Goal: Task Accomplishment & Management: Manage account settings

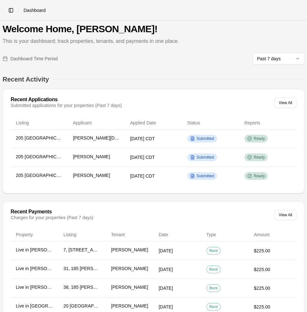
click at [0, 0] on div "Main Properties Listings Applications Tenants Payments" at bounding box center [0, 0] width 0 height 0
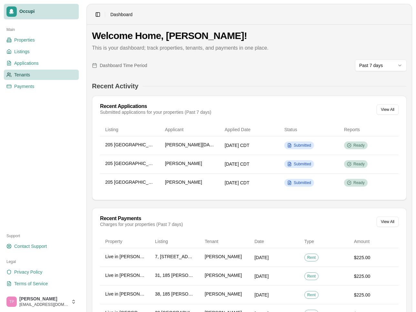
click at [39, 77] on link "Tenants" at bounding box center [41, 75] width 75 height 10
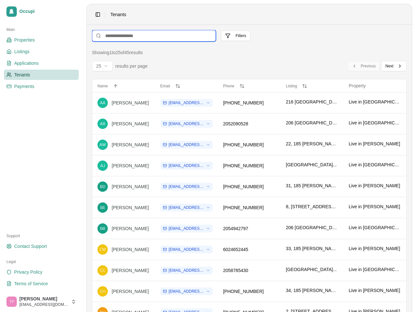
click at [176, 37] on input at bounding box center [154, 36] width 124 height 12
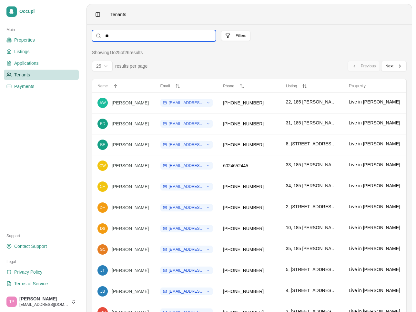
type input "*"
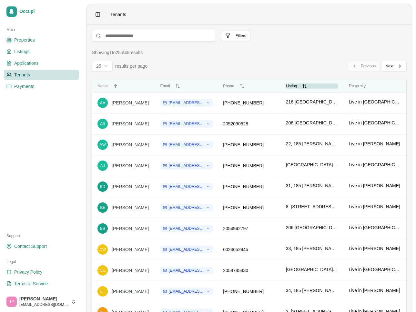
click at [304, 88] on button "Listing Listing" at bounding box center [312, 86] width 53 height 5
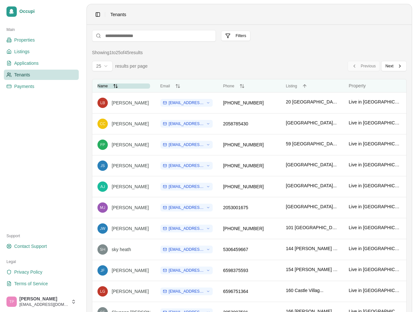
click at [114, 85] on button "Name Name" at bounding box center [123, 86] width 53 height 5
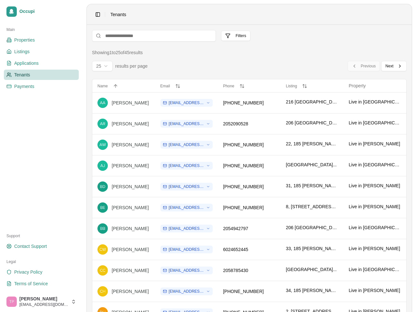
click at [103, 65] on html "Occupi Main Properties Listings Applications Tenants Payments Support Contact S…" at bounding box center [208, 156] width 416 height 312
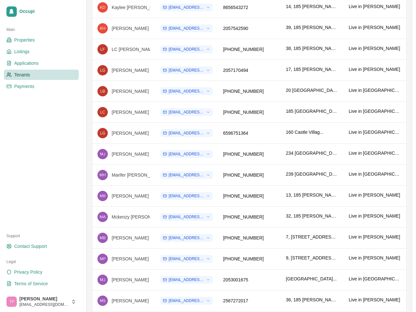
scroll to position [729, 0]
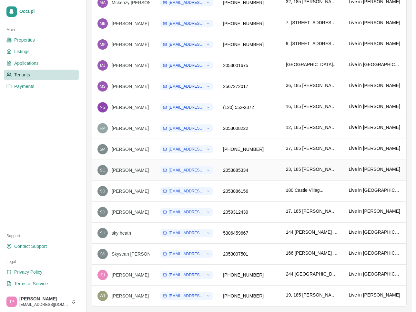
click at [116, 172] on div "[PERSON_NAME]" at bounding box center [149, 170] width 75 height 6
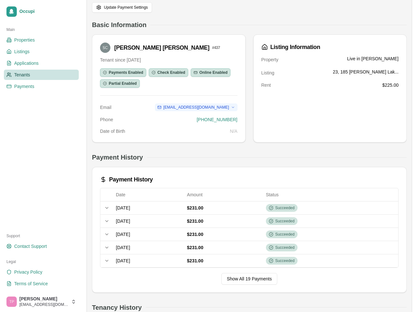
scroll to position [24, 0]
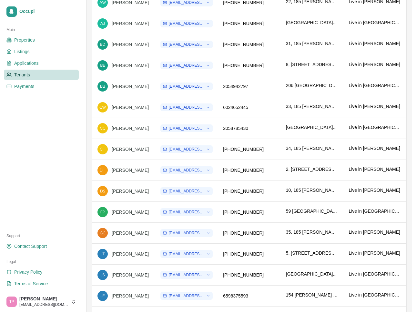
scroll to position [138, 0]
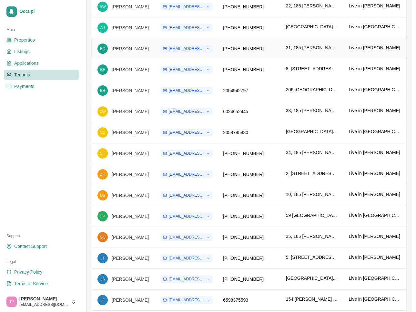
click at [118, 48] on div "[PERSON_NAME]" at bounding box center [149, 48] width 75 height 6
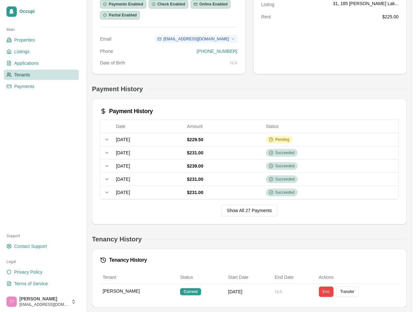
scroll to position [97, 0]
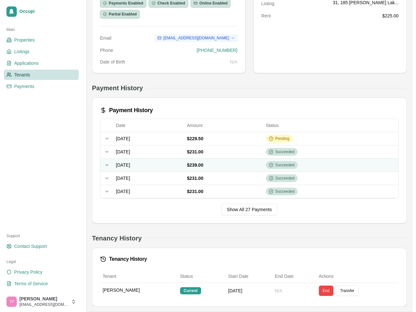
click at [260, 166] on td "$239.00" at bounding box center [223, 165] width 79 height 13
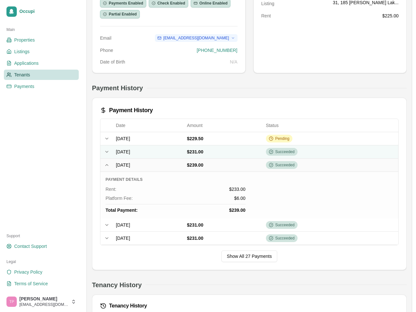
click at [259, 152] on td "$231.00" at bounding box center [223, 151] width 79 height 13
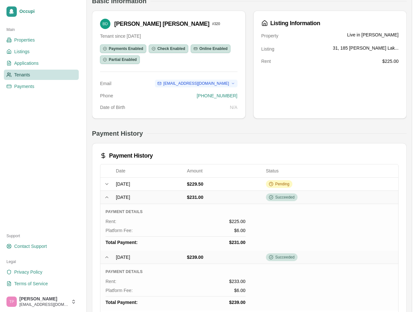
scroll to position [0, 0]
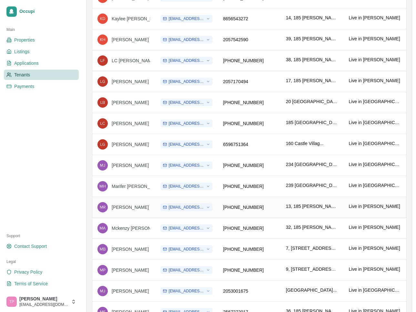
scroll to position [504, 0]
click at [148, 233] on td "[PERSON_NAME]" at bounding box center [123, 227] width 63 height 21
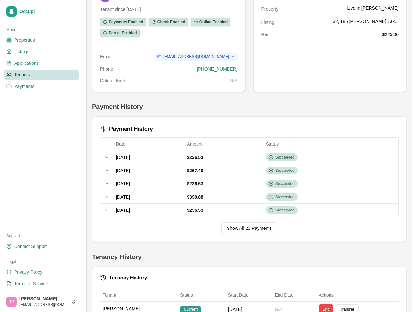
scroll to position [82, 0]
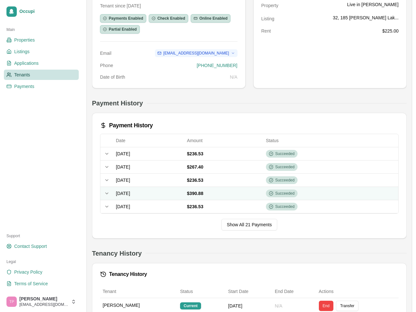
click at [263, 192] on td "$390.88" at bounding box center [223, 193] width 79 height 13
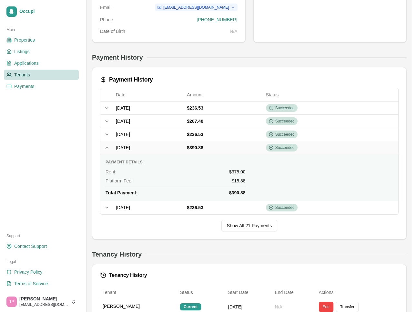
scroll to position [128, 0]
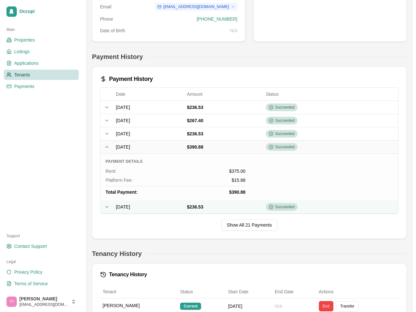
click at [263, 211] on td "$236.53" at bounding box center [223, 207] width 79 height 13
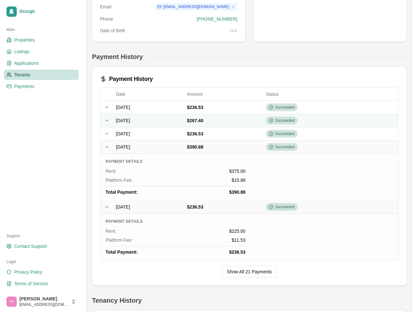
click at [263, 118] on td "$267.40" at bounding box center [223, 120] width 79 height 13
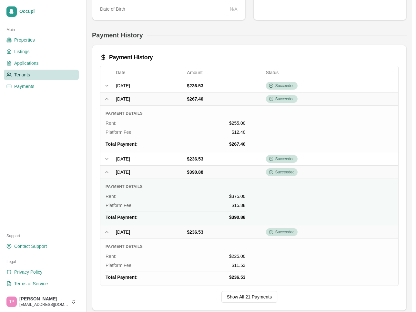
scroll to position [149, 0]
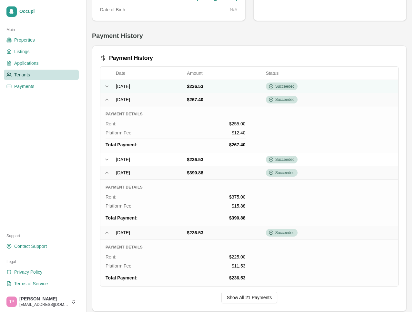
click at [107, 84] on icon at bounding box center [106, 86] width 5 height 5
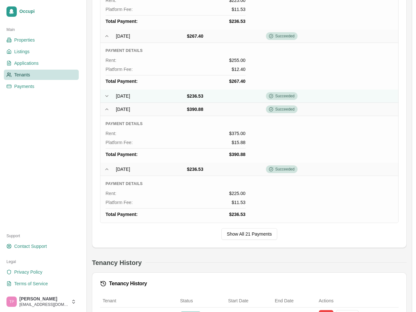
scroll to position [259, 0]
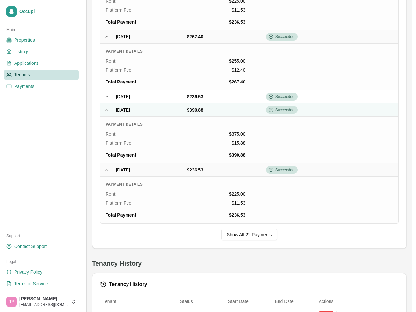
click at [107, 111] on icon at bounding box center [106, 109] width 5 height 5
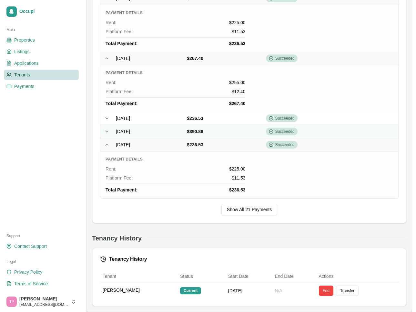
scroll to position [237, 0]
click at [106, 130] on icon at bounding box center [106, 131] width 5 height 5
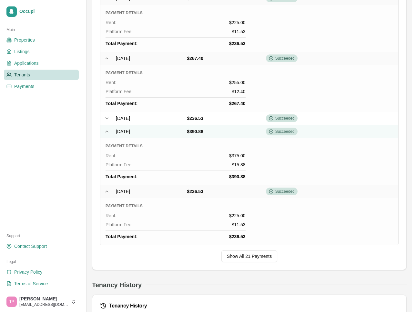
scroll to position [259, 0]
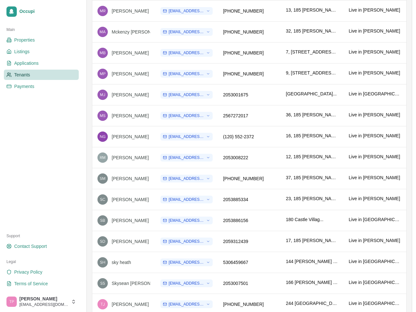
scroll to position [697, 0]
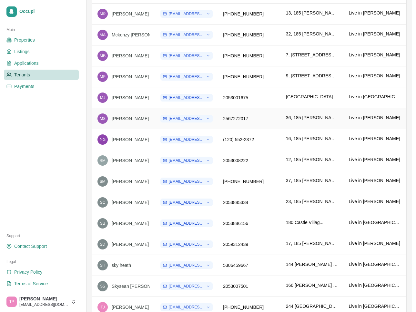
click at [147, 123] on div "[PERSON_NAME]" at bounding box center [123, 119] width 53 height 10
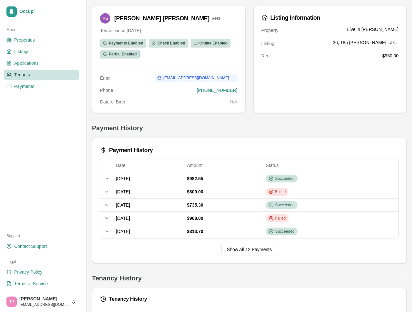
scroll to position [111, 0]
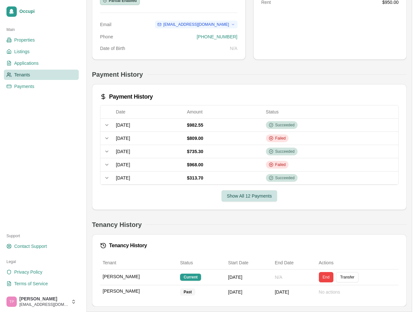
click at [237, 200] on button "Show All 12 Payments" at bounding box center [249, 196] width 56 height 12
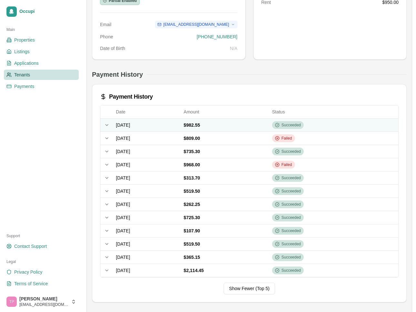
click at [107, 123] on icon at bounding box center [106, 125] width 5 height 5
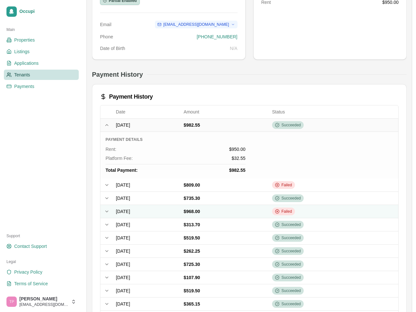
click at [105, 214] on td "Expand row" at bounding box center [106, 211] width 13 height 13
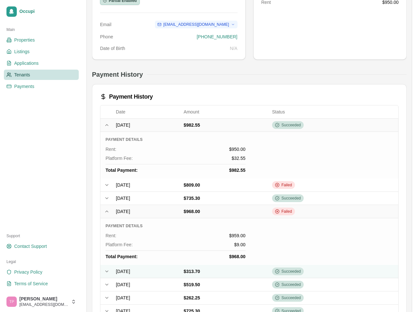
click at [106, 271] on icon at bounding box center [106, 271] width 5 height 5
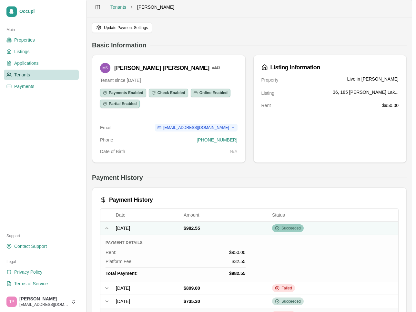
scroll to position [0, 0]
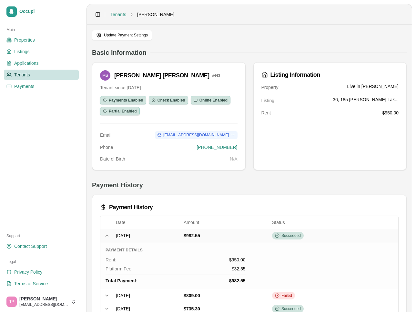
click at [77, 26] on div "Main" at bounding box center [41, 30] width 75 height 10
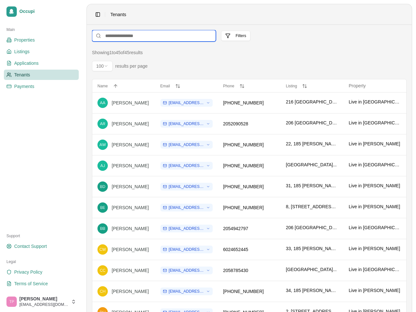
click at [172, 39] on input at bounding box center [154, 36] width 124 height 12
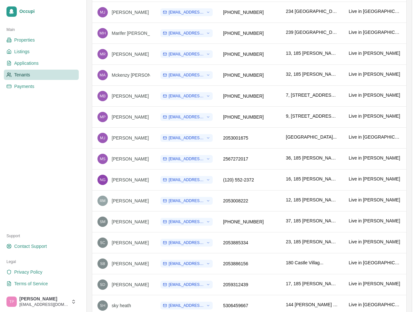
scroll to position [656, 0]
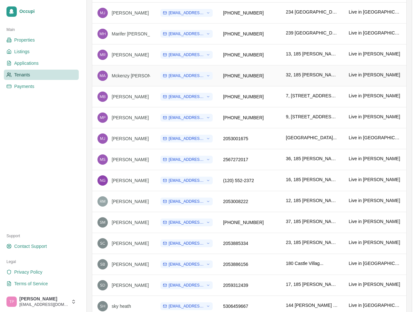
click at [144, 74] on div "[PERSON_NAME]" at bounding box center [123, 76] width 53 height 10
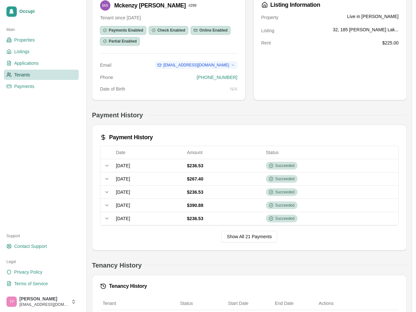
scroll to position [70, 0]
click at [259, 235] on button "Show All 21 Payments" at bounding box center [249, 237] width 56 height 12
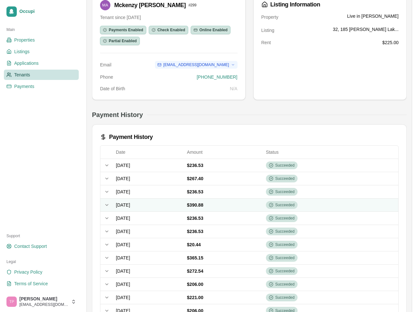
click at [263, 205] on td "$390.88" at bounding box center [223, 205] width 79 height 13
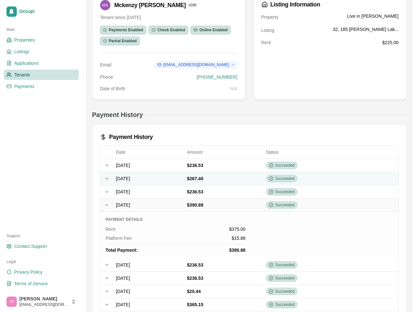
click at [263, 181] on td "$267.40" at bounding box center [223, 178] width 79 height 13
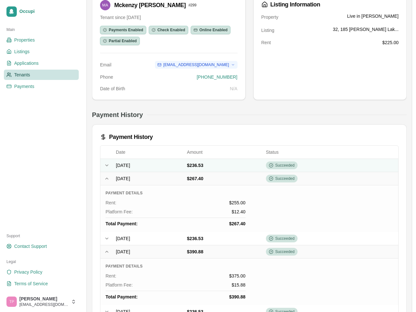
click at [263, 168] on td "$236.53" at bounding box center [223, 165] width 79 height 13
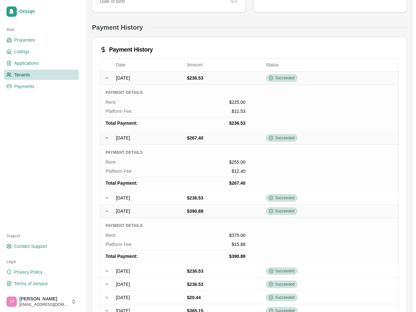
scroll to position [77, 0]
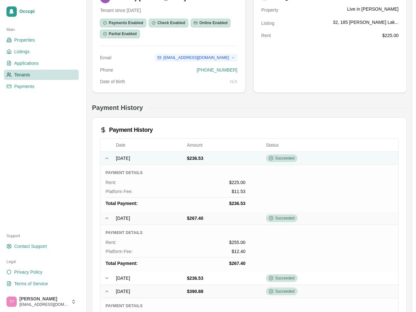
click at [105, 158] on icon at bounding box center [106, 158] width 3 height 1
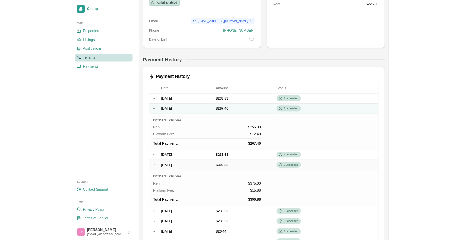
scroll to position [108, 0]
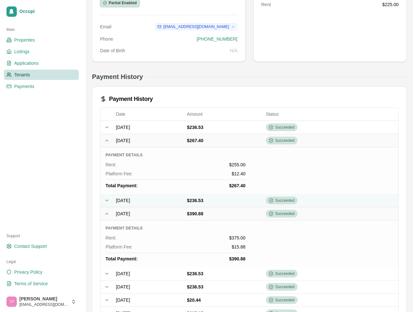
click at [106, 199] on icon at bounding box center [106, 200] width 5 height 5
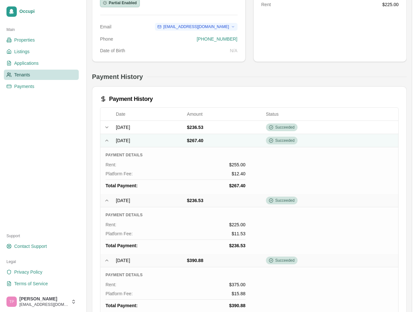
click at [107, 145] on td "Collapse row" at bounding box center [106, 140] width 13 height 13
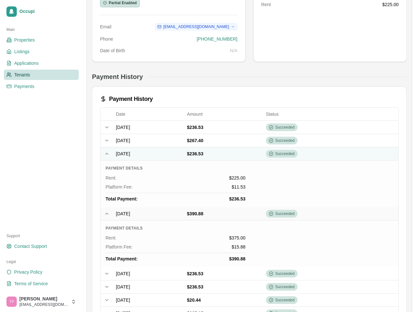
click at [106, 156] on icon at bounding box center [106, 153] width 5 height 5
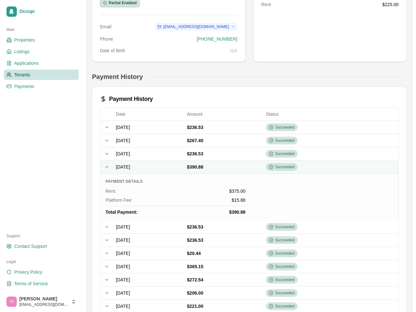
click at [107, 167] on icon at bounding box center [106, 167] width 5 height 5
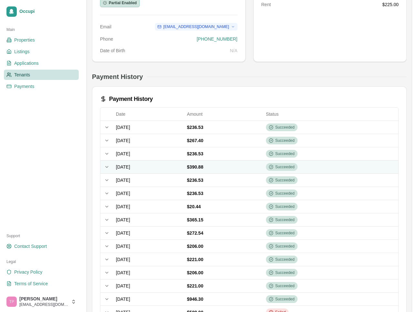
click at [108, 168] on icon at bounding box center [106, 167] width 5 height 5
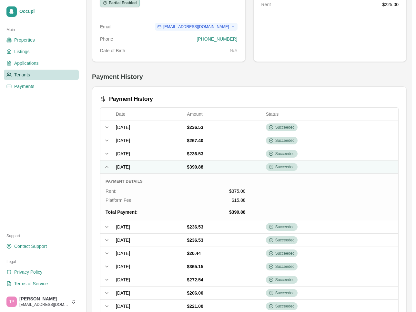
click at [108, 168] on icon at bounding box center [106, 167] width 5 height 5
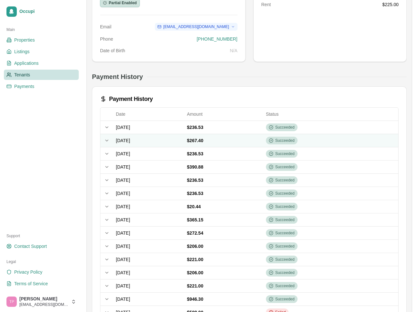
click at [107, 142] on icon at bounding box center [106, 140] width 5 height 5
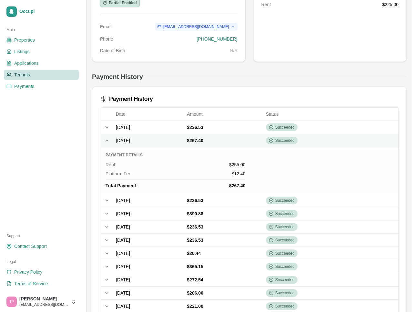
click at [107, 142] on icon at bounding box center [106, 140] width 5 height 5
